Goal: Task Accomplishment & Management: Manage account settings

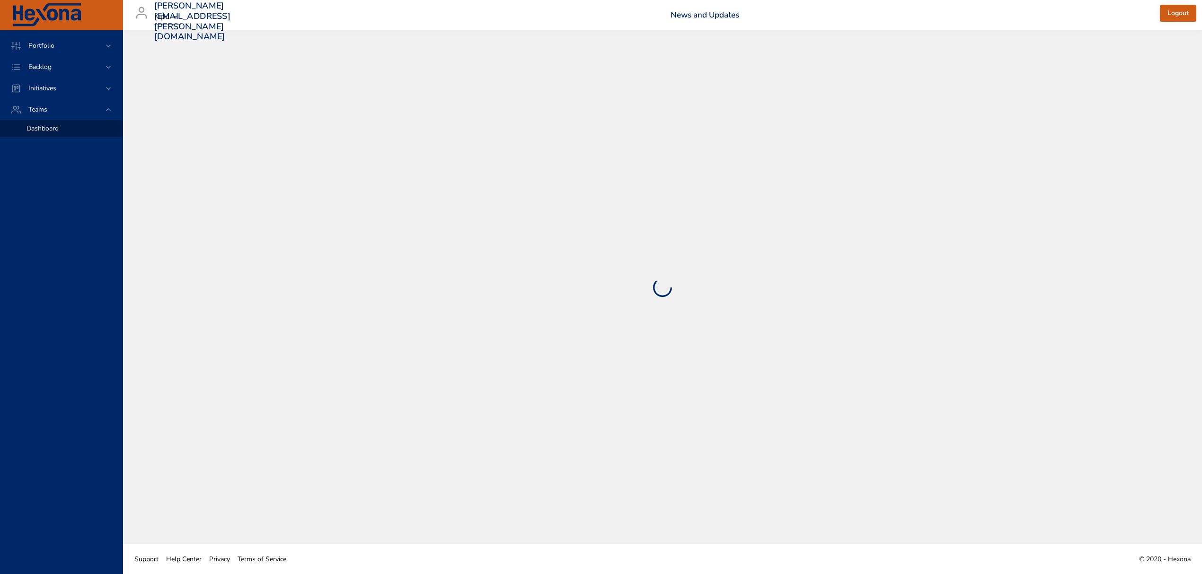
select select "***"
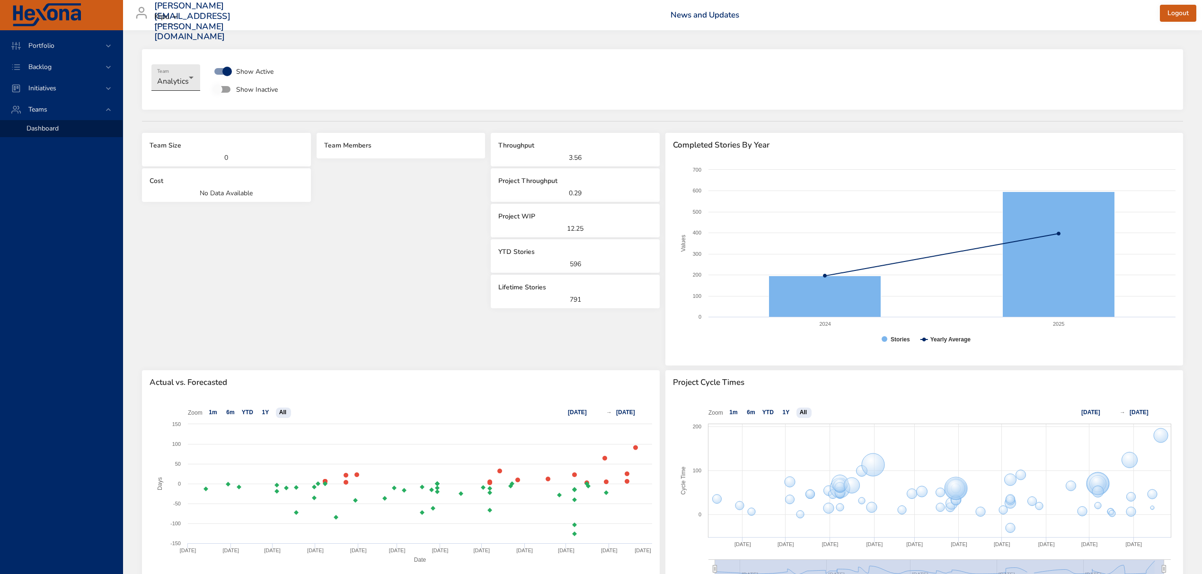
click at [174, 74] on body "**********" at bounding box center [601, 287] width 1202 height 574
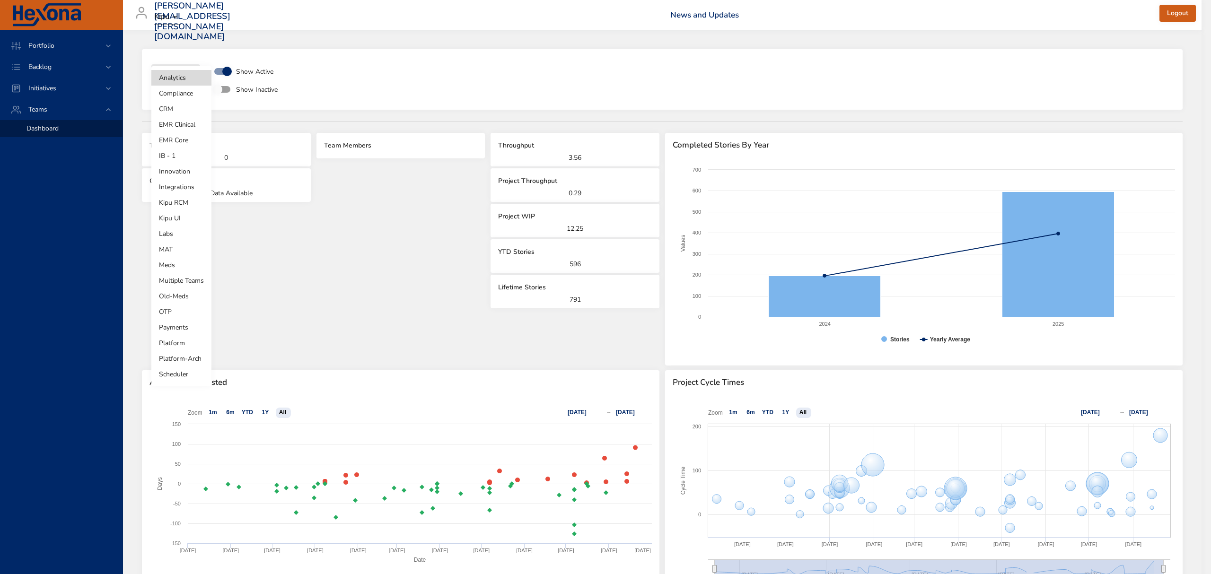
click at [72, 61] on div at bounding box center [605, 287] width 1211 height 574
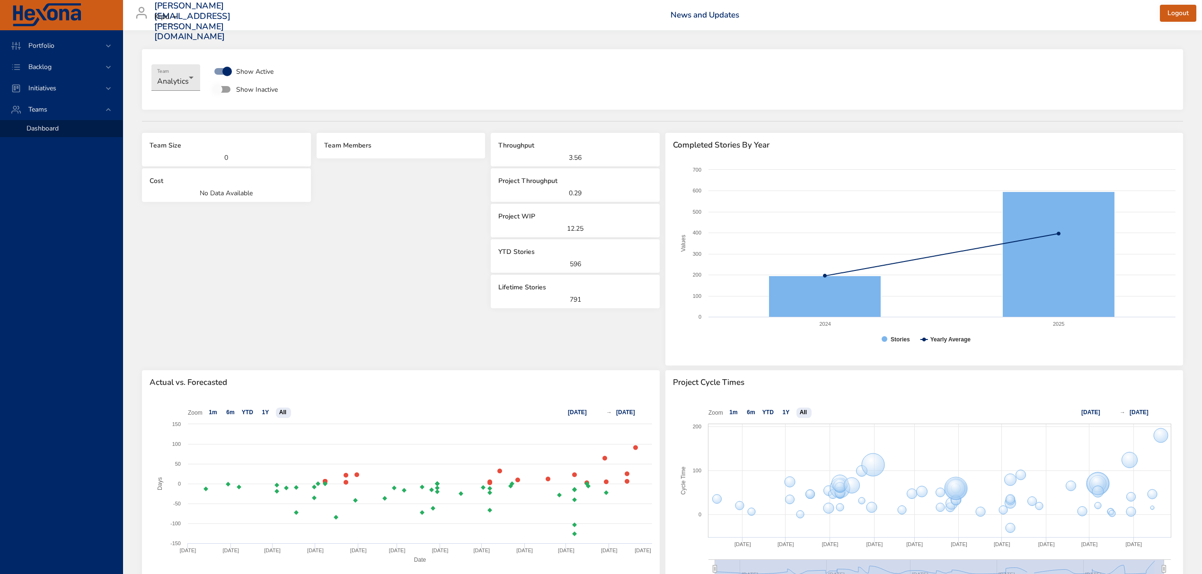
click at [96, 67] on div "Analytics Compliance CRM EMR Clinical EMR Core IB - 1 Innovation Integrations K…" at bounding box center [601, 287] width 1202 height 574
click at [105, 64] on icon at bounding box center [108, 66] width 9 height 9
click at [53, 89] on span "Backlog Details" at bounding box center [48, 85] width 45 height 9
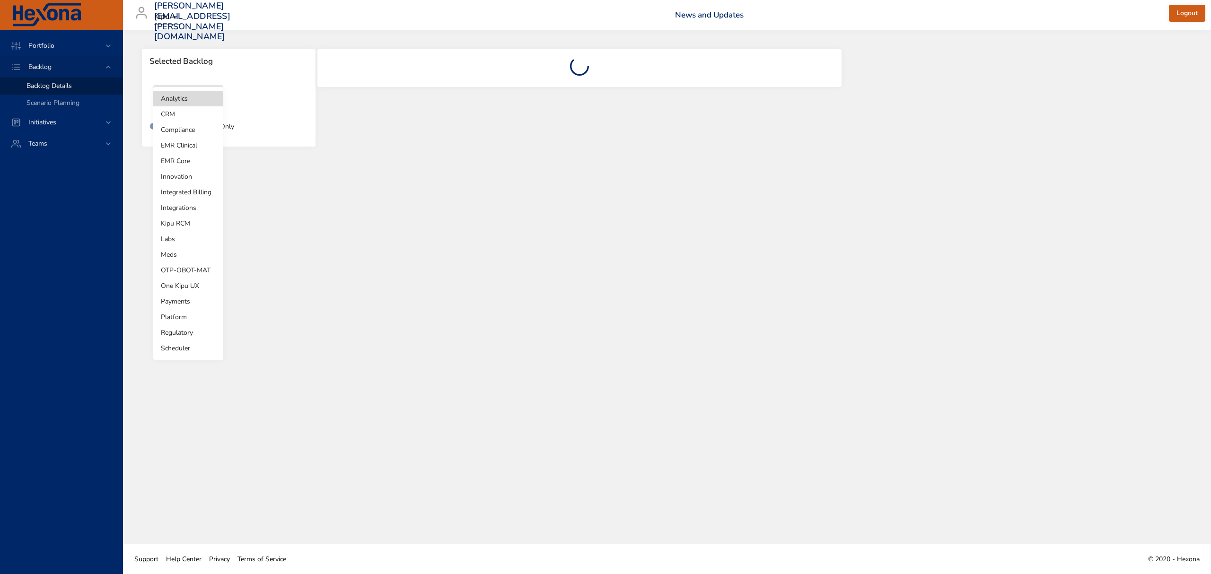
click at [195, 106] on body "Portfolio Backlog Backlog Details Scenario Planning Initiatives Teams [PERSON_N…" at bounding box center [605, 287] width 1211 height 574
click at [191, 222] on li "Kipu RCM" at bounding box center [188, 224] width 70 height 16
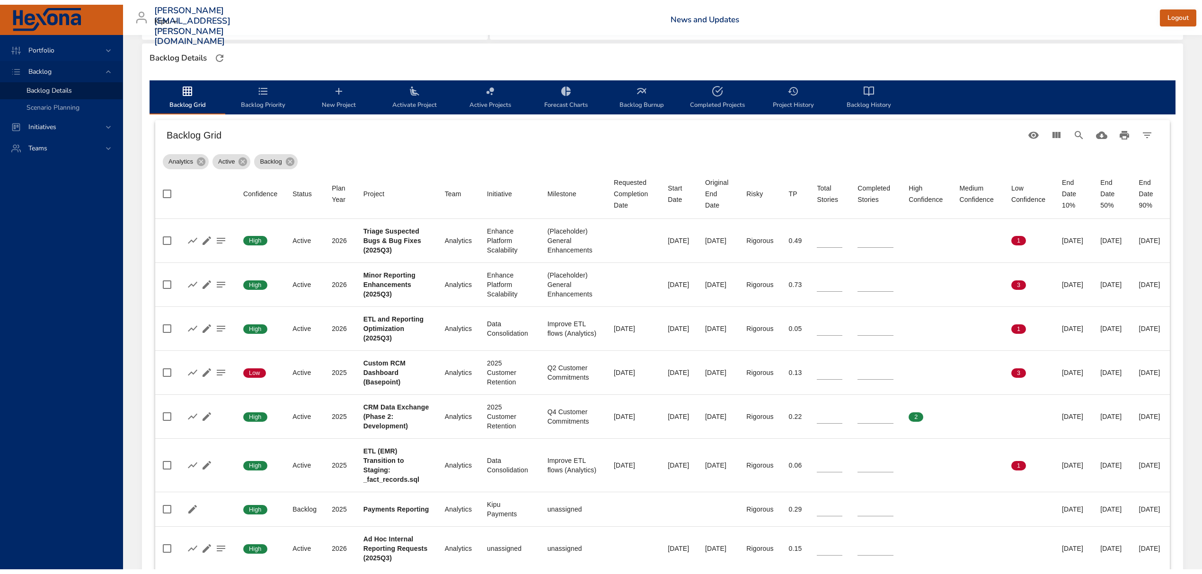
scroll to position [252, 0]
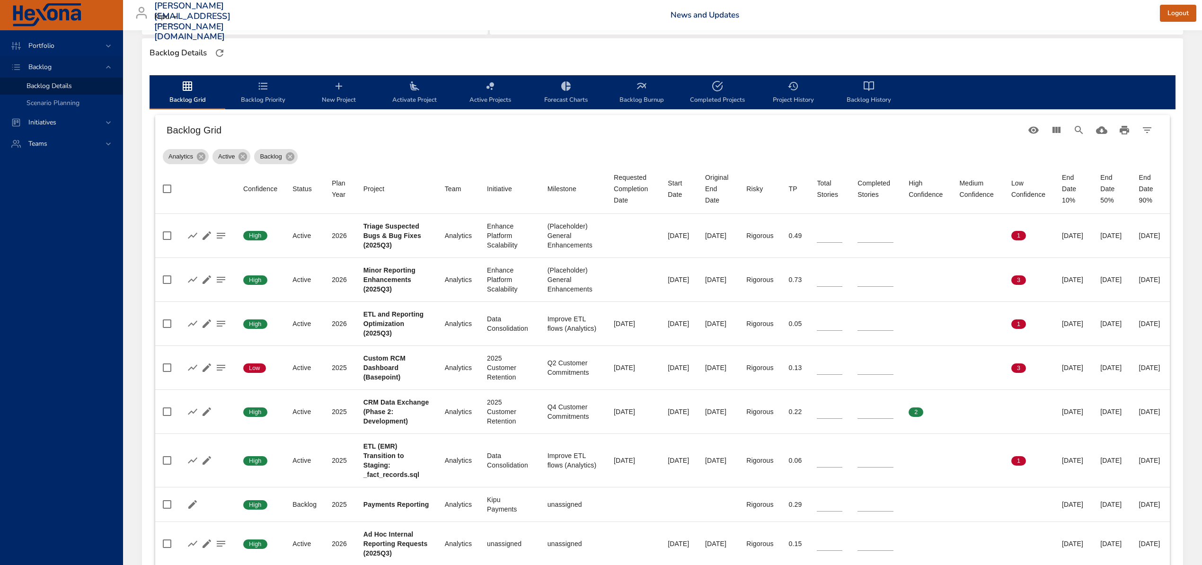
type input "*"
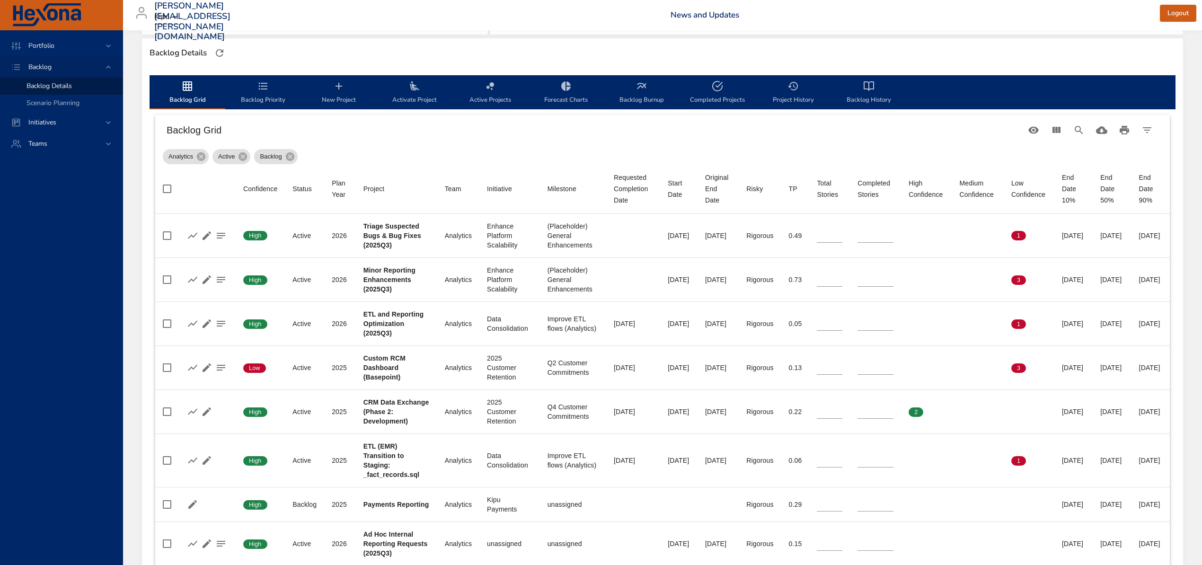
type input "*"
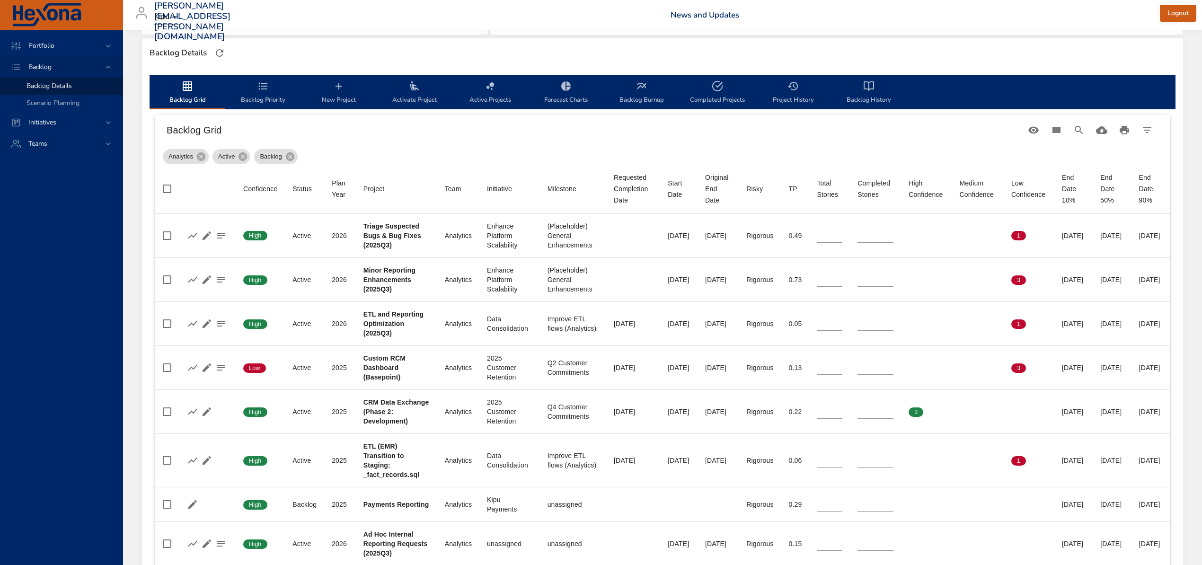
type input "*"
type input "**"
type input "*"
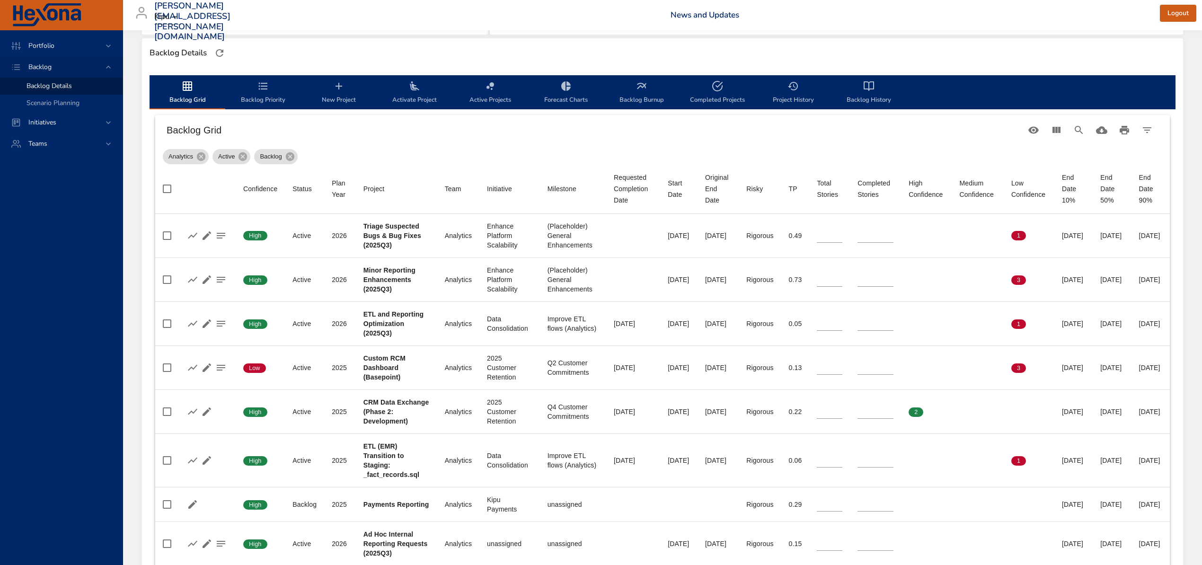
type input "*"
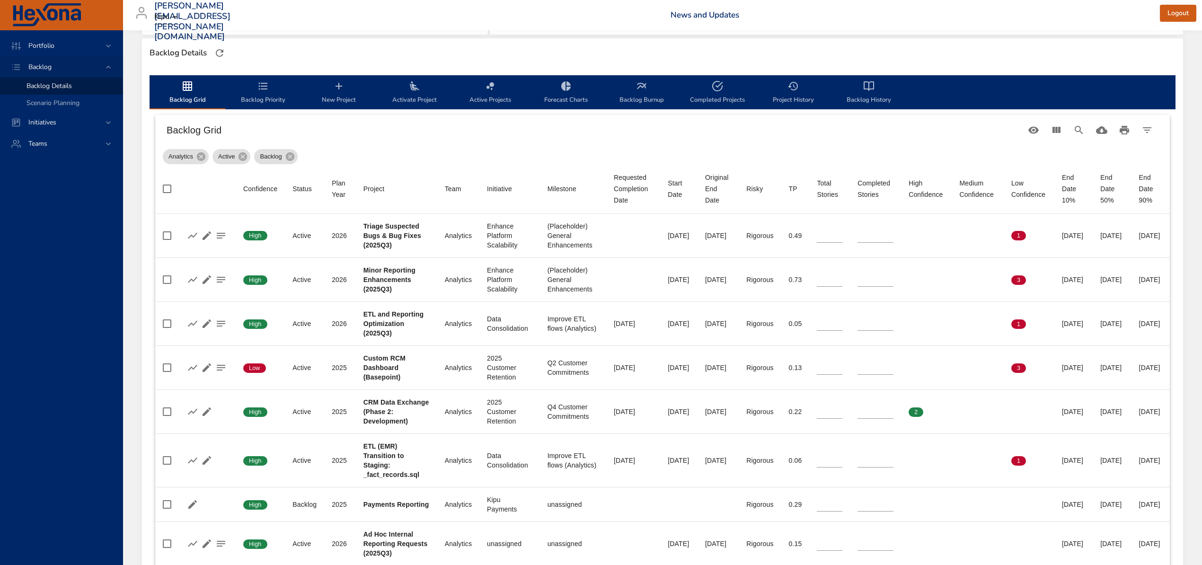
type input "**"
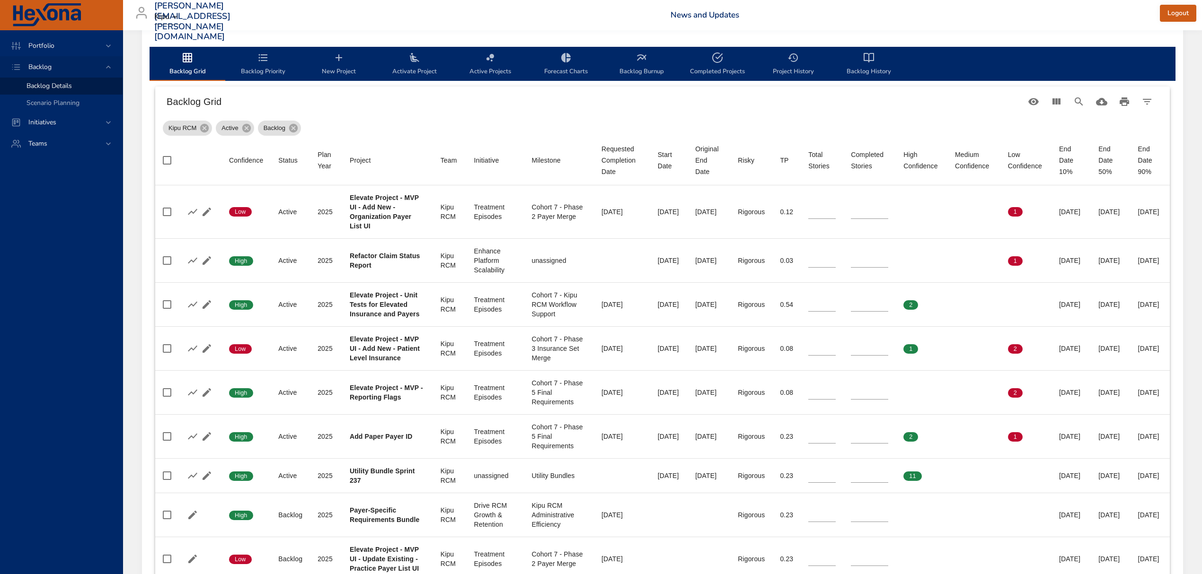
scroll to position [296, 0]
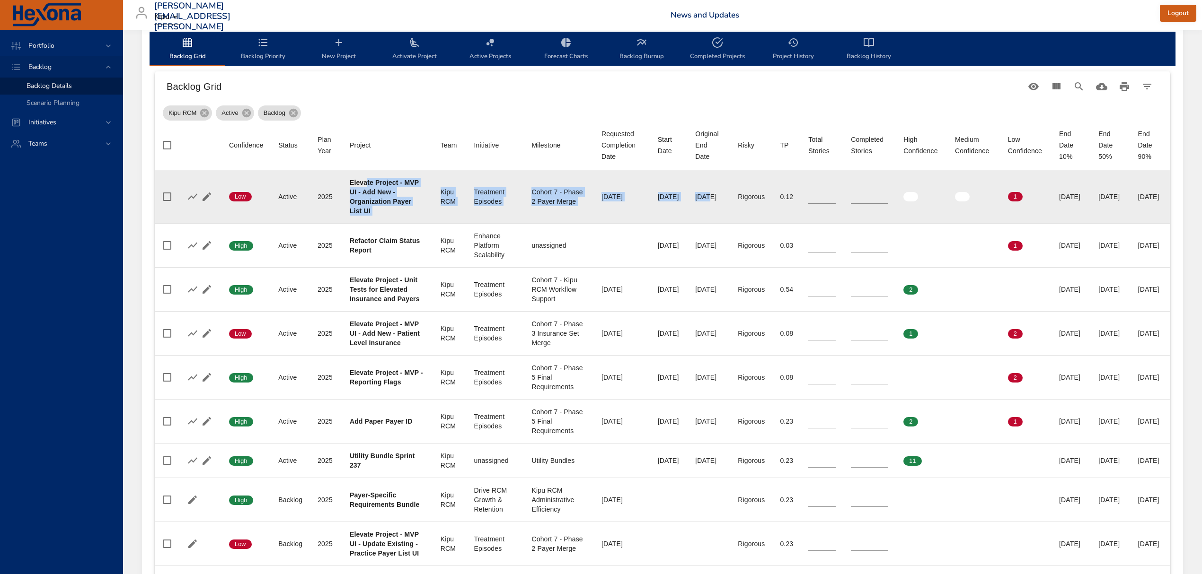
drag, startPoint x: 681, startPoint y: 213, endPoint x: 357, endPoint y: 179, distance: 326.3
click at [357, 179] on tr "Confidence Low Status Active Plan Year [DATE] Project Elevate Project - MVP UI …" at bounding box center [662, 196] width 1014 height 53
click at [392, 191] on b "Elevate Project - MVP UI - Add New - Organization Payer List UI" at bounding box center [384, 197] width 69 height 36
click at [188, 194] on icon "button" at bounding box center [192, 196] width 11 height 11
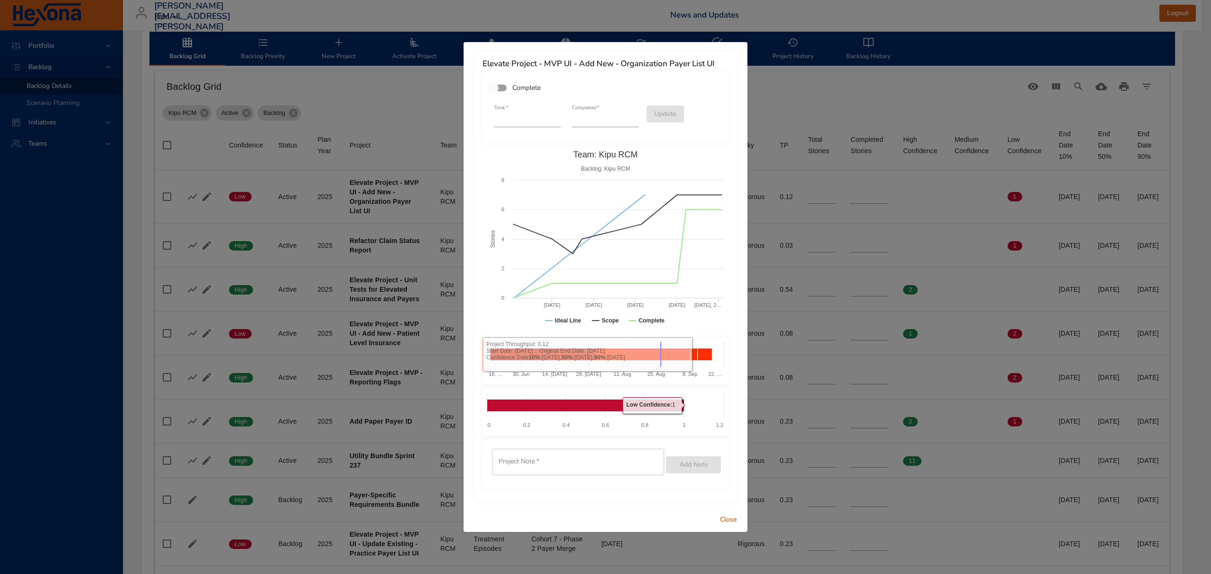
click at [726, 517] on span "Close" at bounding box center [728, 520] width 23 height 12
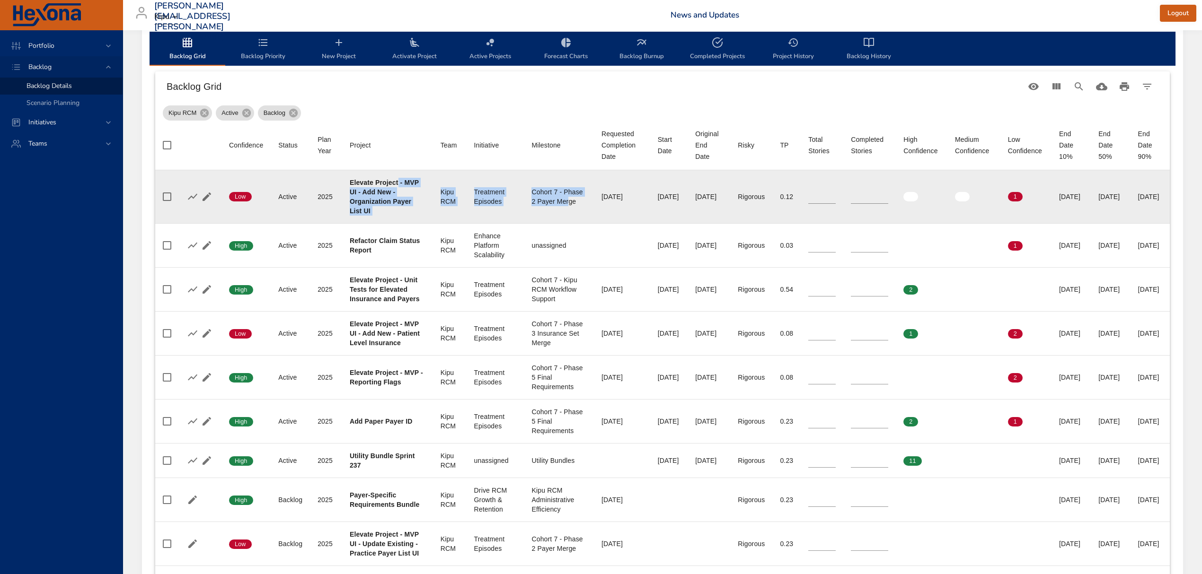
drag, startPoint x: 519, startPoint y: 204, endPoint x: 391, endPoint y: 181, distance: 130.4
click at [391, 181] on tr "Confidence Low Status Active Plan Year [DATE] Project Elevate Project - MVP UI …" at bounding box center [662, 196] width 1014 height 53
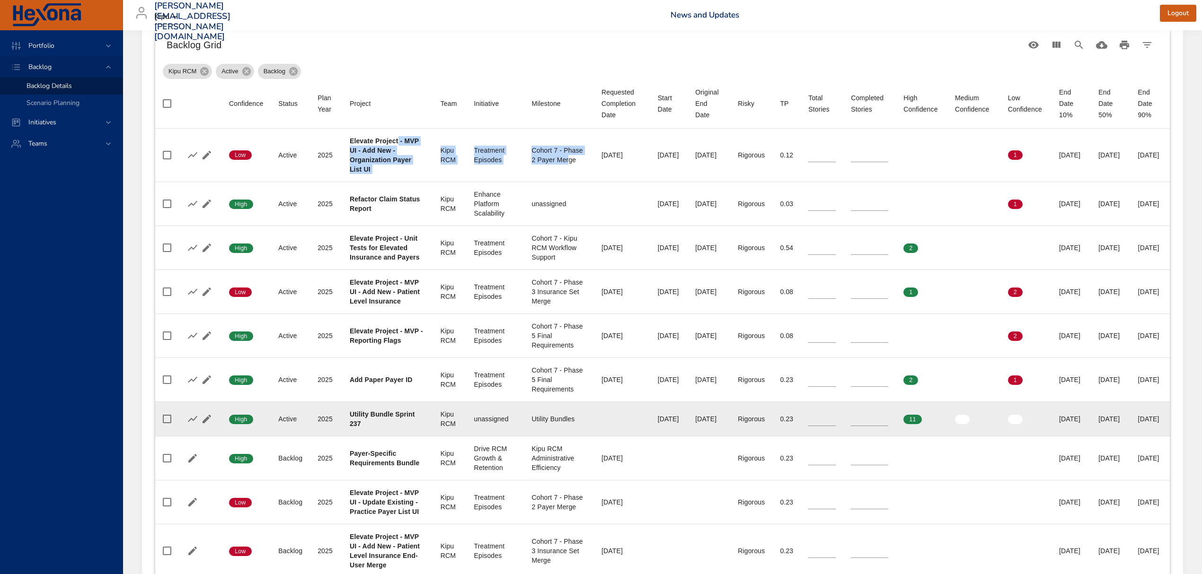
scroll to position [359, 0]
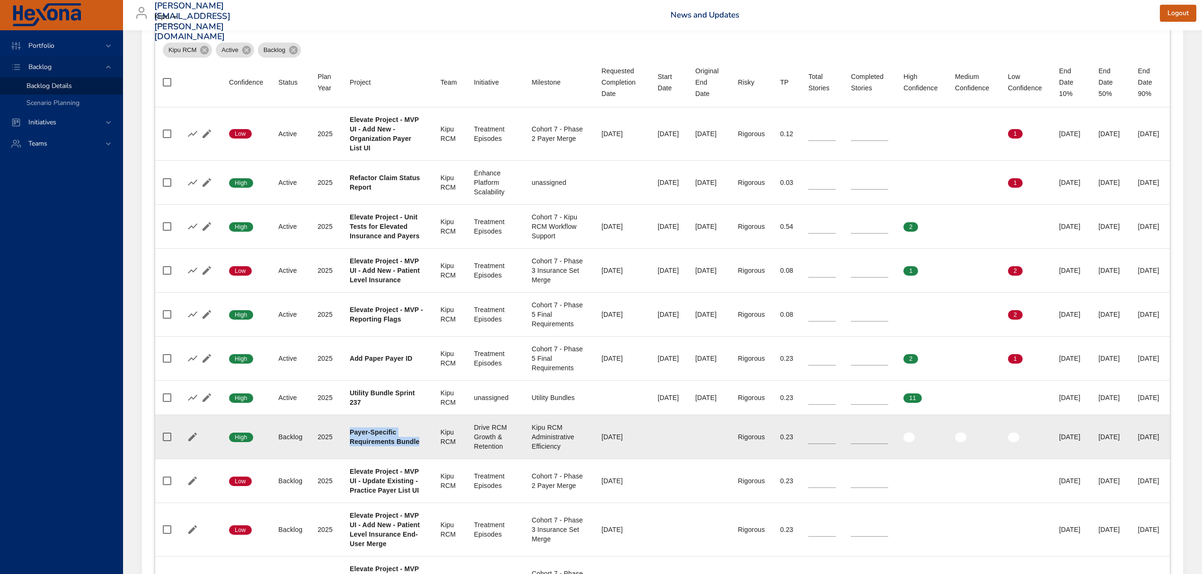
drag, startPoint x: 379, startPoint y: 475, endPoint x: 344, endPoint y: 458, distance: 38.7
click at [343, 458] on td "Project Payer-Specific Requirements Bundle" at bounding box center [387, 437] width 91 height 44
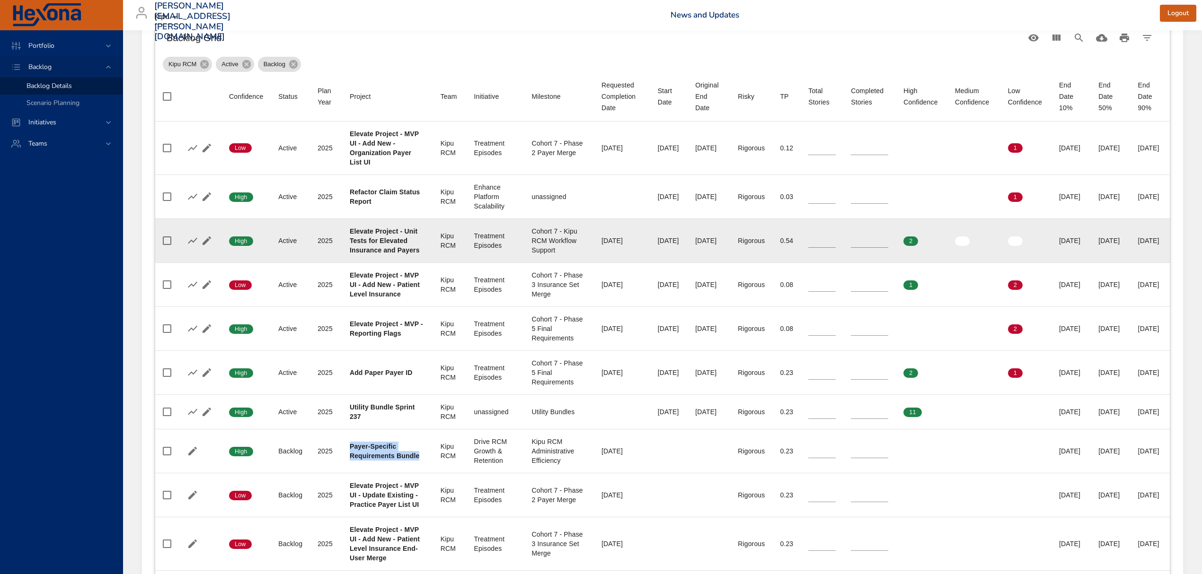
scroll to position [233, 0]
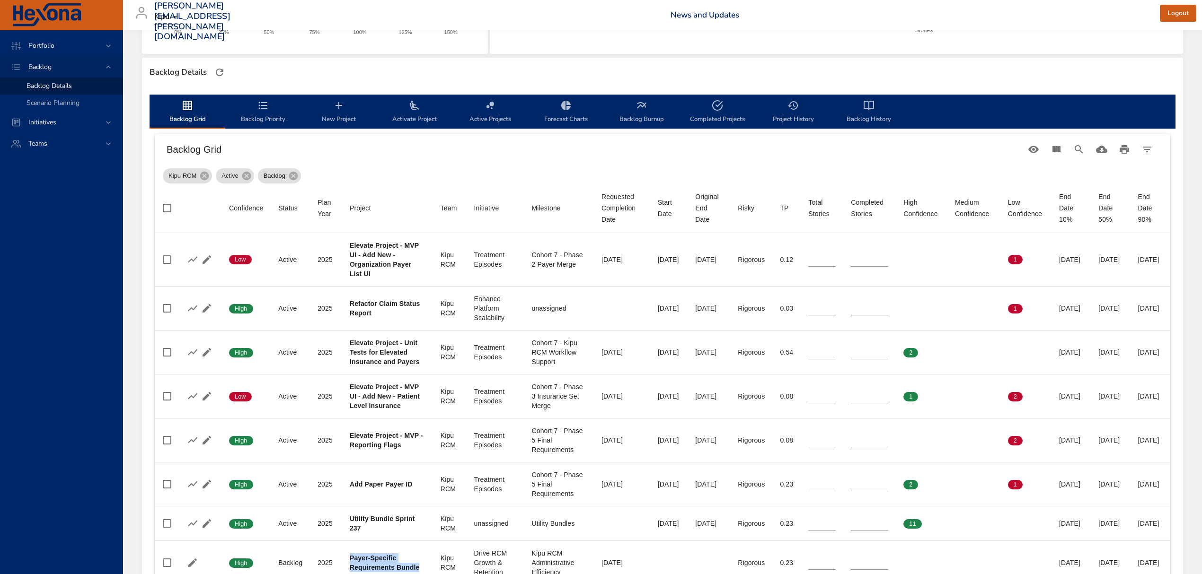
drag, startPoint x: 262, startPoint y: 120, endPoint x: 269, endPoint y: 122, distance: 7.5
click at [262, 120] on span "Backlog Priority" at bounding box center [263, 112] width 64 height 25
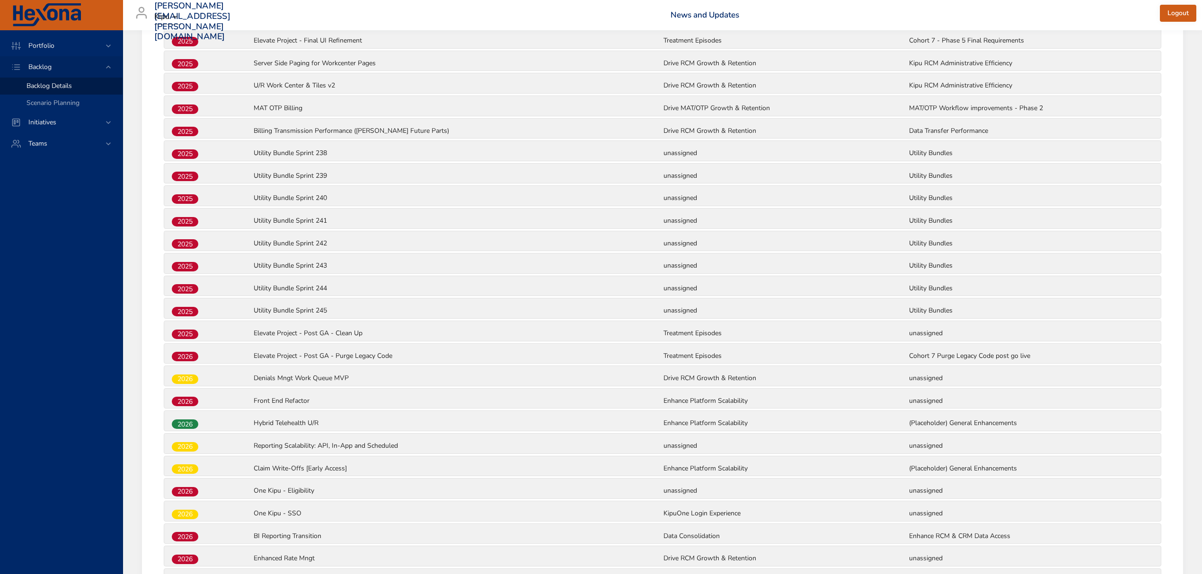
scroll to position [674, 0]
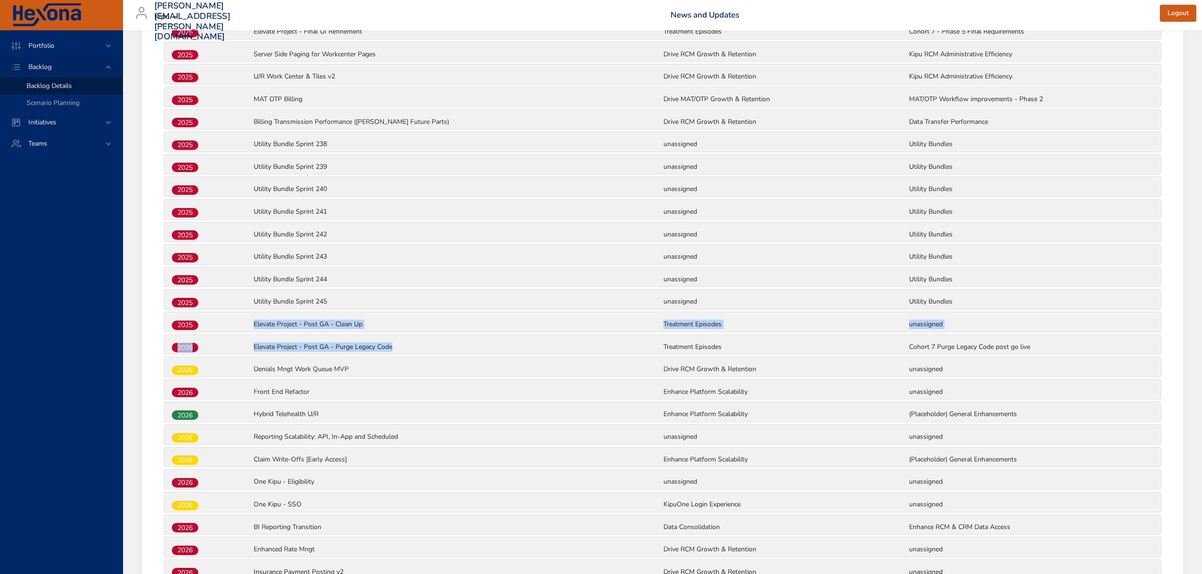
drag, startPoint x: 394, startPoint y: 353, endPoint x: 255, endPoint y: 325, distance: 142.2
click at [253, 325] on div "2025 Elevate Project - MVP UI - Add New - Organization Payer List UI Treatment …" at bounding box center [662, 266] width 999 height 1083
drag, startPoint x: 137, startPoint y: 262, endPoint x: 144, endPoint y: 269, distance: 10.0
click at [137, 262] on div "Selected Backlog Kipu RCM Active Backlogs Only Backlog Risk Created with Highch…" at bounding box center [662, 111] width 1079 height 1511
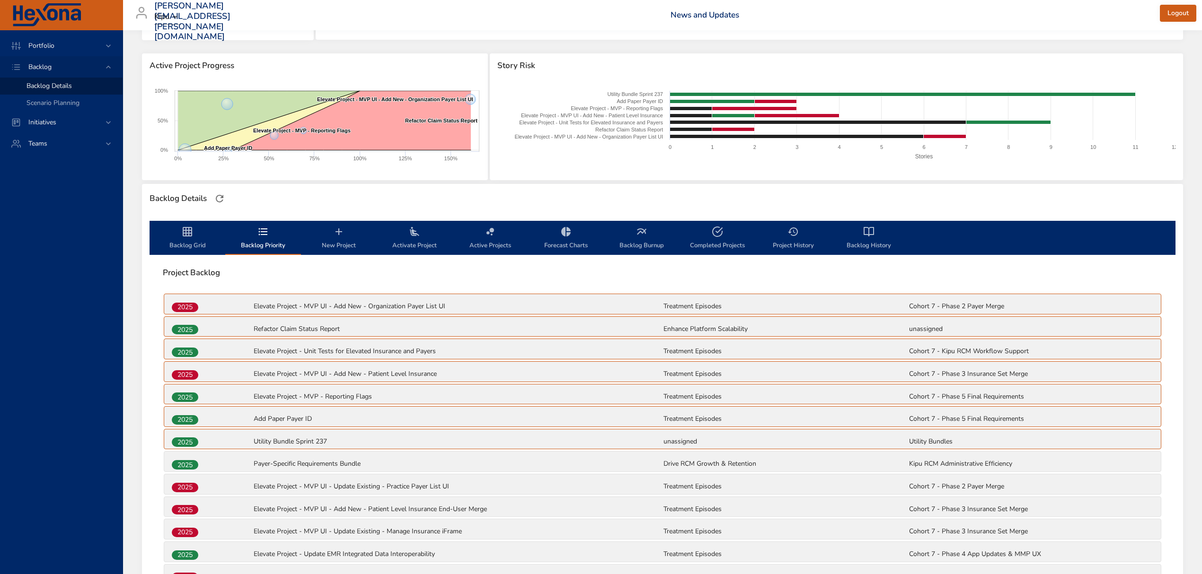
scroll to position [0, 0]
